Goal: Task Accomplishment & Management: Manage account settings

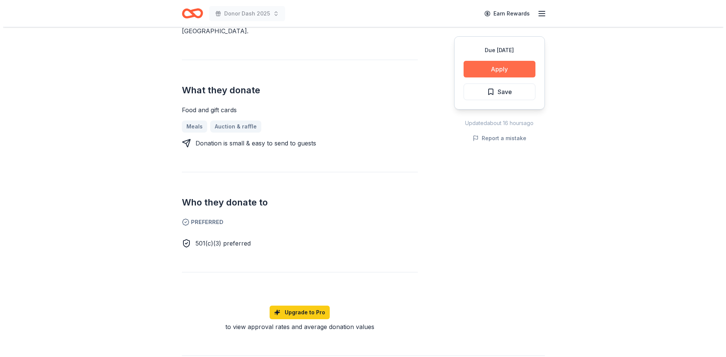
scroll to position [264, 0]
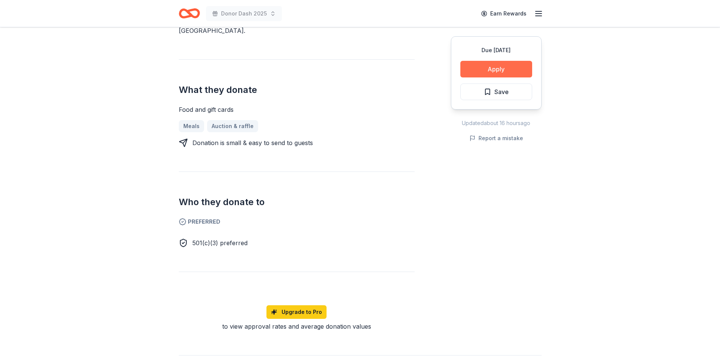
click at [484, 68] on button "Apply" at bounding box center [497, 69] width 72 height 17
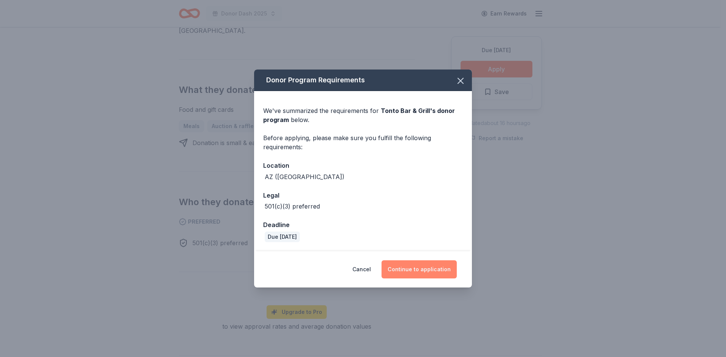
click at [437, 266] on button "Continue to application" at bounding box center [419, 270] width 75 height 18
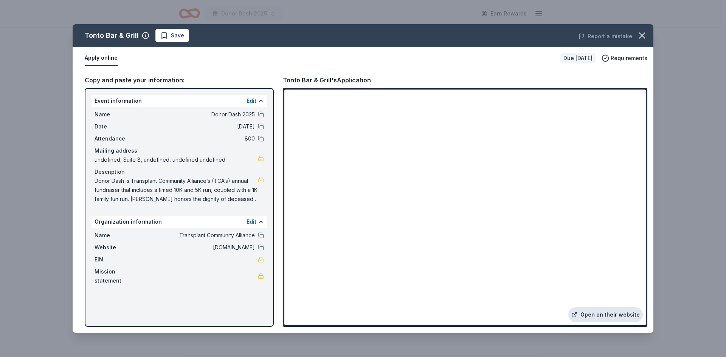
click at [578, 313] on icon at bounding box center [574, 315] width 6 height 6
click at [176, 34] on span "Save" at bounding box center [177, 35] width 13 height 9
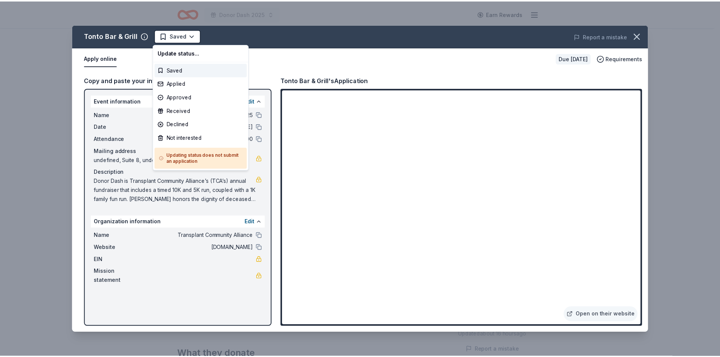
scroll to position [0, 0]
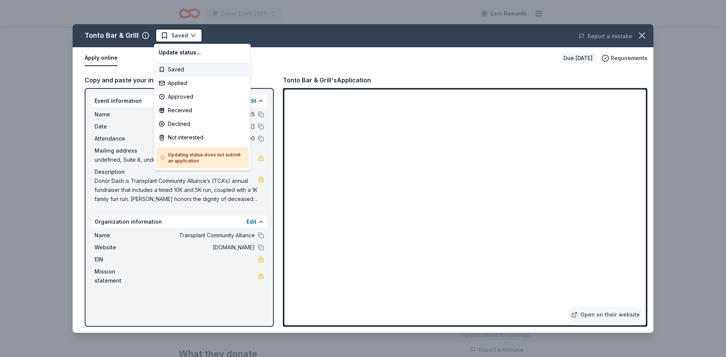
click at [176, 34] on html "Donor Dash 2025 Earn Rewards Due [DATE] Share Tonto Bar & Grill New Share Donat…" at bounding box center [363, 178] width 726 height 357
click at [180, 82] on div "Applied" at bounding box center [202, 83] width 93 height 14
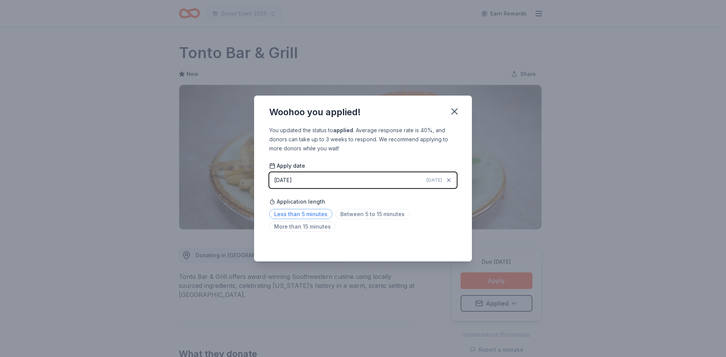
click at [310, 215] on span "Less than 5 minutes" at bounding box center [300, 214] width 63 height 10
click at [452, 109] on icon "button" at bounding box center [454, 111] width 5 height 5
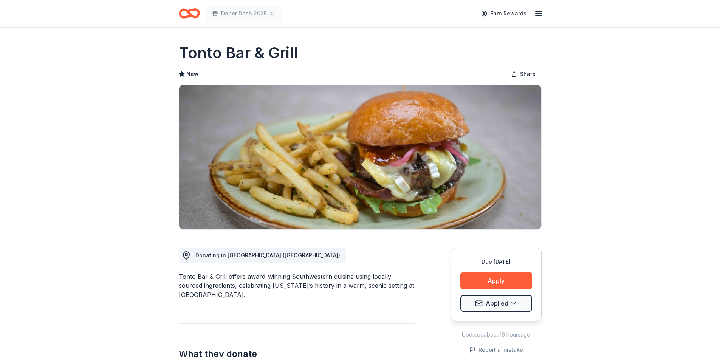
click at [183, 11] on icon "Home" at bounding box center [189, 14] width 21 height 18
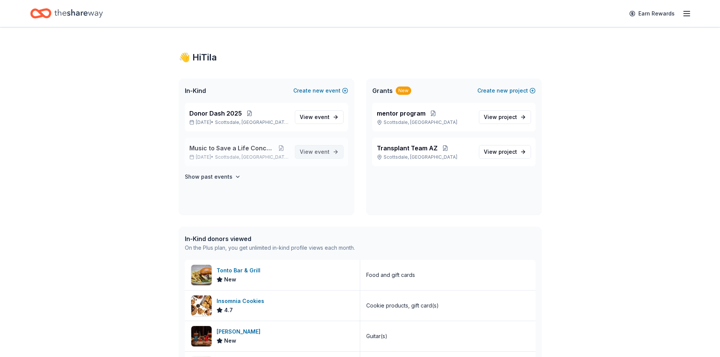
click at [307, 151] on span "View event" at bounding box center [315, 152] width 30 height 9
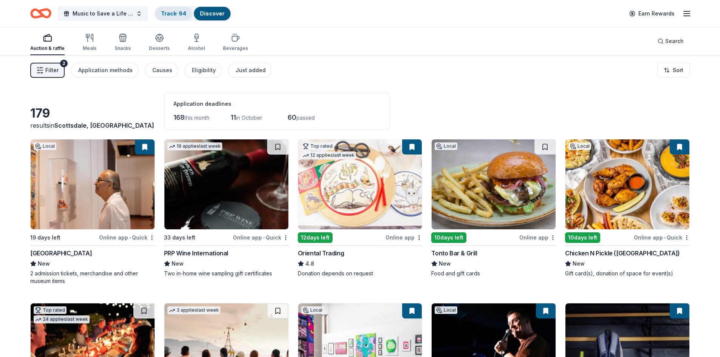
click at [171, 11] on link "Track · 94" at bounding box center [173, 13] width 25 height 6
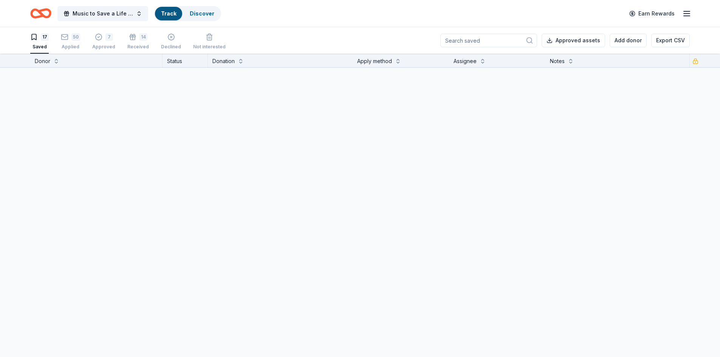
scroll to position [0, 0]
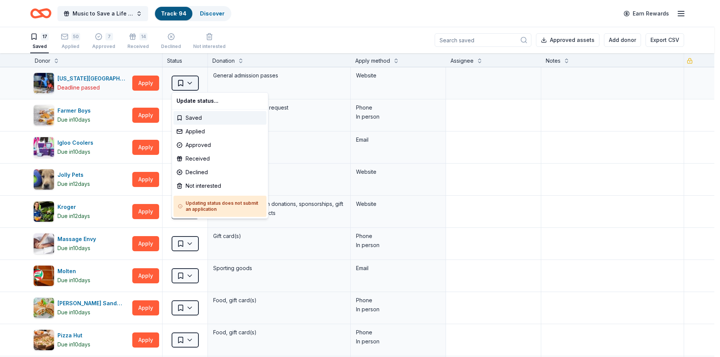
click at [190, 81] on html "Music to Save a Life Concert Track · 94 Discover Earn Rewards 17 Saved 50 Appli…" at bounding box center [360, 178] width 720 height 357
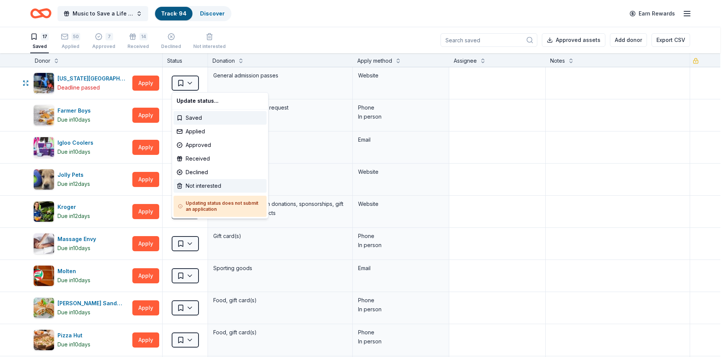
click at [202, 185] on div "Not interested" at bounding box center [220, 186] width 93 height 14
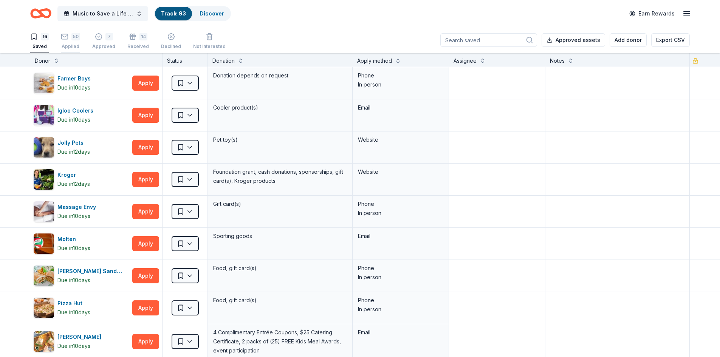
click at [71, 43] on div "50 Applied" at bounding box center [70, 41] width 19 height 17
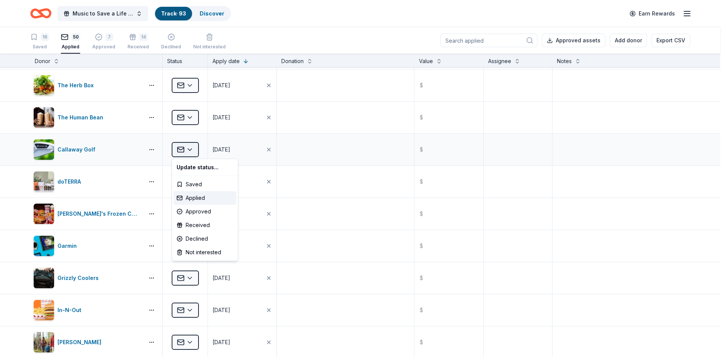
scroll to position [866, 0]
click at [193, 150] on html "Music to Save a Life Concert Track · 93 Discover Earn Rewards 16 Saved 50 Appli…" at bounding box center [363, 178] width 726 height 357
click at [194, 234] on div "Declined" at bounding box center [205, 239] width 63 height 14
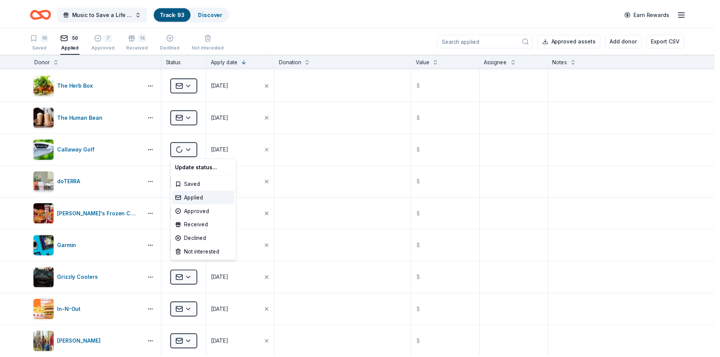
scroll to position [352, 0]
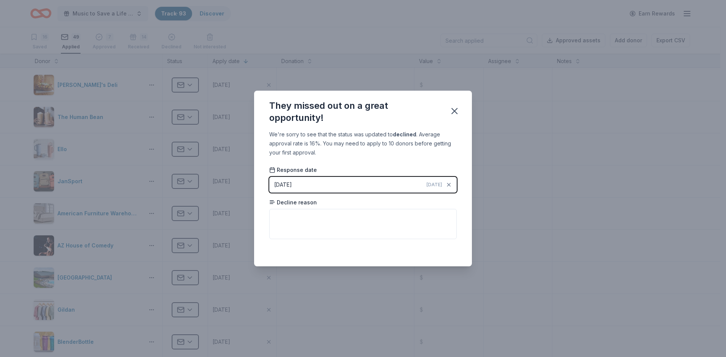
drag, startPoint x: 453, startPoint y: 109, endPoint x: 442, endPoint y: 111, distance: 11.1
click at [452, 109] on icon "button" at bounding box center [454, 111] width 5 height 5
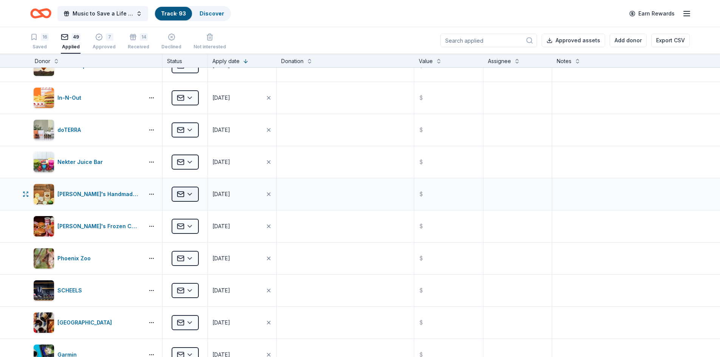
scroll to position [918, 0]
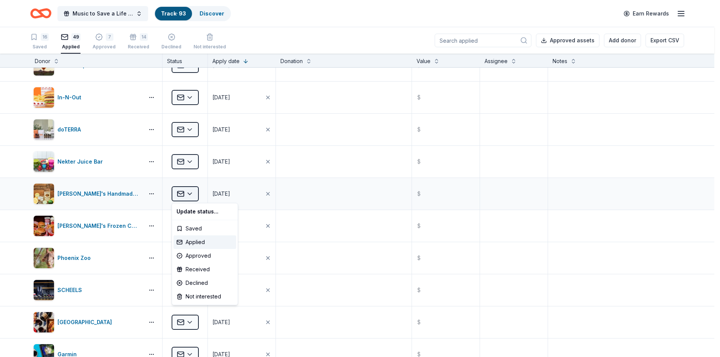
click at [184, 193] on html "Music to Save a Life Concert Track · 93 Discover Earn Rewards 16 Saved 49 Appli…" at bounding box center [360, 178] width 720 height 357
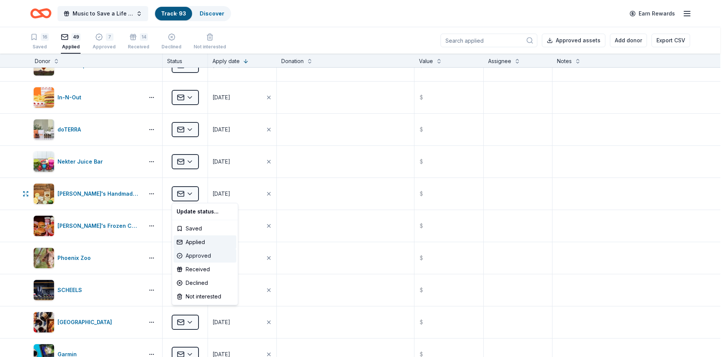
click at [190, 252] on div "Approved" at bounding box center [205, 256] width 63 height 14
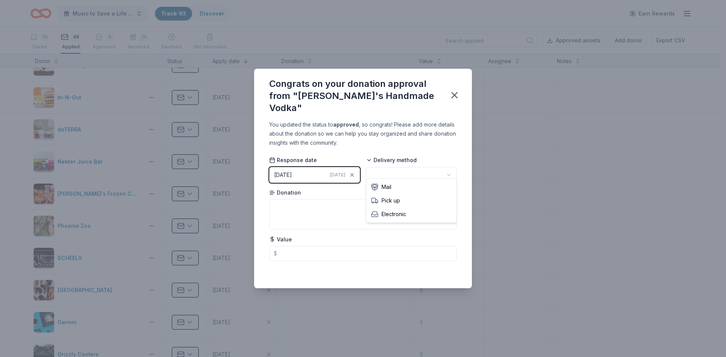
click at [410, 169] on html "Music to Save a Life Concert Track · 93 Discover Earn Rewards 16 Saved 48 Appli…" at bounding box center [363, 178] width 726 height 357
click at [452, 96] on icon "button" at bounding box center [454, 95] width 11 height 11
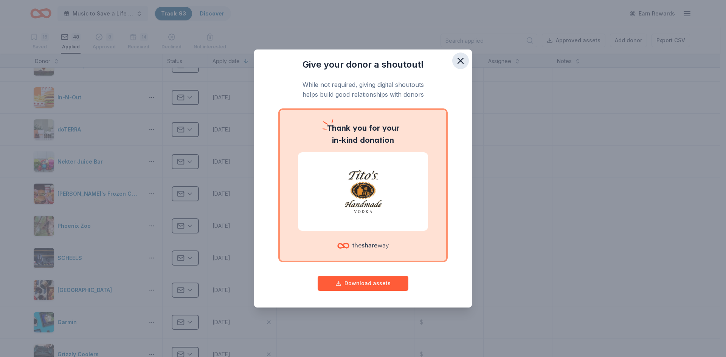
click at [461, 61] on icon "button" at bounding box center [460, 60] width 5 height 5
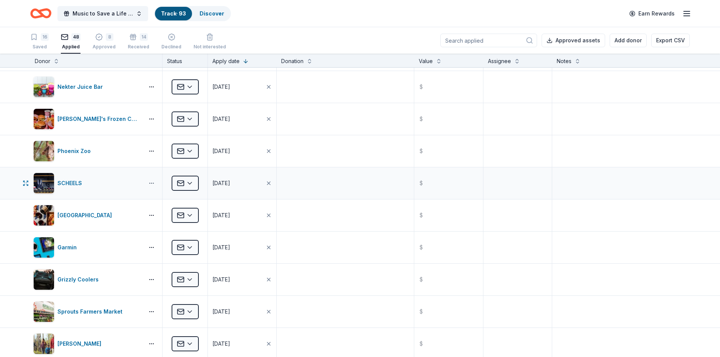
scroll to position [994, 0]
click at [152, 183] on button "button" at bounding box center [151, 183] width 15 height 6
click at [188, 178] on html "Music to Save a Life Concert Track · 93 Discover Earn Rewards 16 Saved 48 Appli…" at bounding box center [360, 178] width 720 height 357
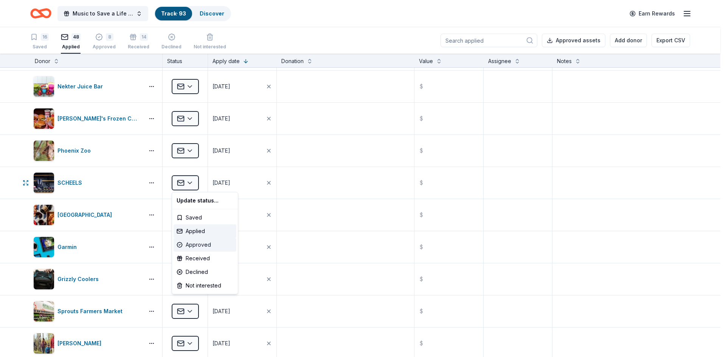
click at [196, 242] on div "Approved" at bounding box center [205, 245] width 63 height 14
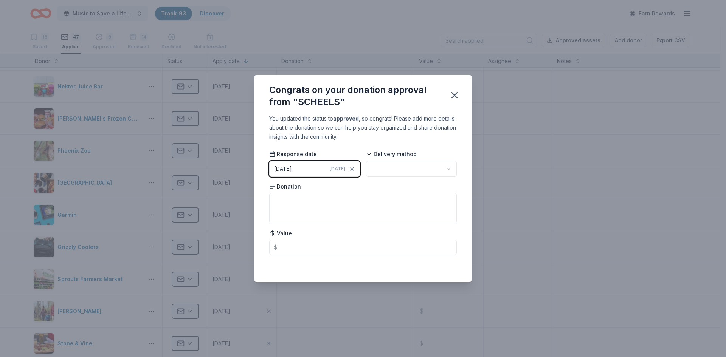
click at [448, 169] on html "Music to Save a Life Concert Track · 93 Discover Earn Rewards 16 Saved 47 Appli…" at bounding box center [363, 178] width 726 height 357
click at [299, 250] on input "text" at bounding box center [363, 247] width 188 height 15
type input "100.00"
click at [307, 204] on textarea at bounding box center [363, 208] width 188 height 30
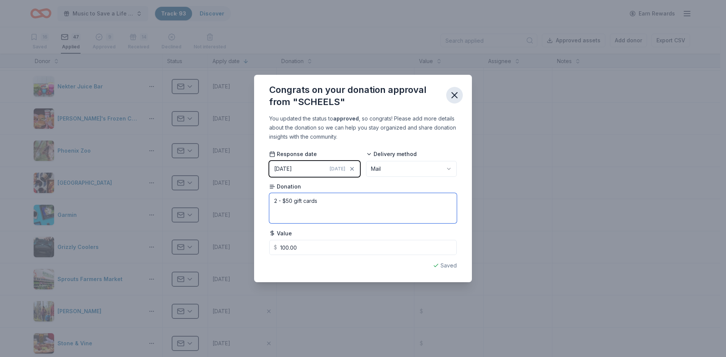
type textarea "2 - $50 gift cards"
click at [455, 93] on icon "button" at bounding box center [454, 95] width 11 height 11
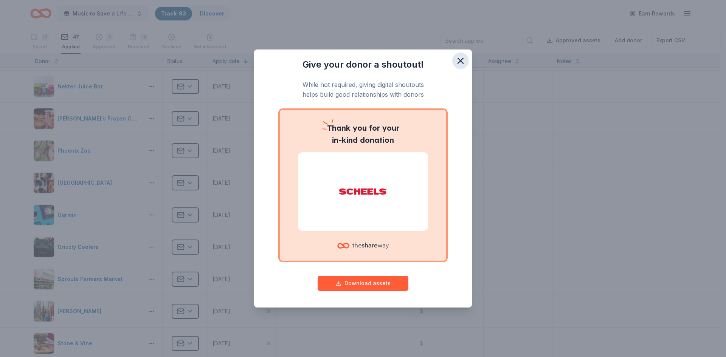
click at [463, 63] on icon "button" at bounding box center [460, 60] width 5 height 5
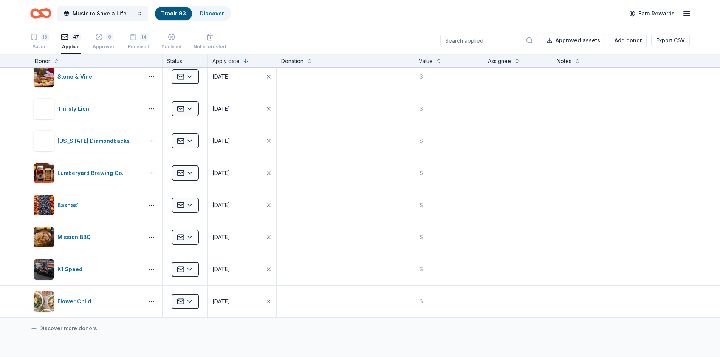
scroll to position [1260, 0]
